Goal: Navigation & Orientation: Find specific page/section

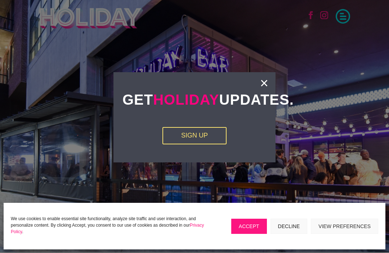
click at [265, 81] on link "×" at bounding box center [264, 82] width 8 height 7
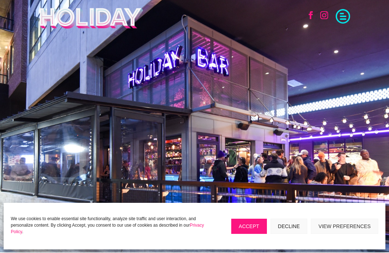
click at [247, 228] on button "Accept" at bounding box center [249, 225] width 36 height 15
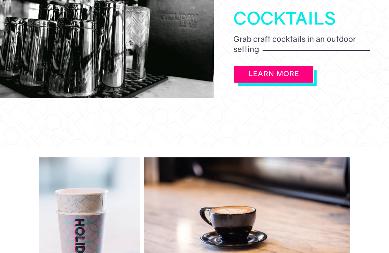
scroll to position [725, 0]
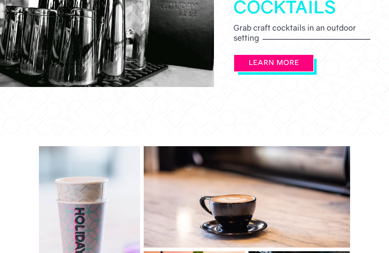
click at [280, 72] on link "LEARN MORE" at bounding box center [273, 63] width 81 height 18
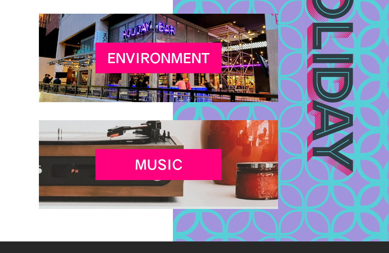
scroll to position [984, 0]
click at [95, 73] on div "Environment" at bounding box center [158, 58] width 126 height 31
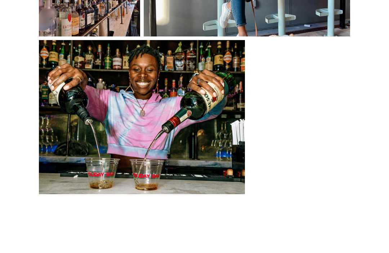
scroll to position [554, 0]
